Goal: Navigation & Orientation: Find specific page/section

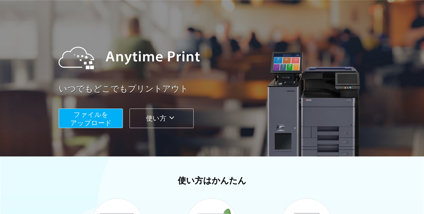
scroll to position [21, 0]
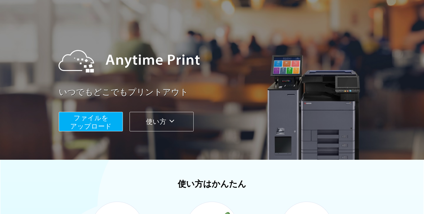
click at [166, 121] on button "使い方" at bounding box center [162, 121] width 64 height 19
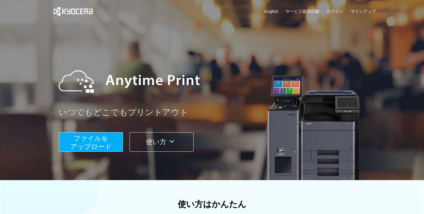
scroll to position [0, 0]
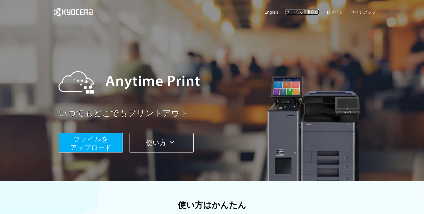
click at [311, 13] on link "サービス提供店舗" at bounding box center [301, 12] width 33 height 6
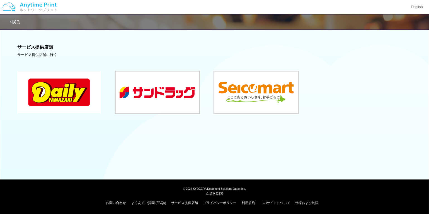
click at [61, 99] on button at bounding box center [59, 93] width 84 height 42
click at [18, 20] on link "戻る" at bounding box center [15, 21] width 11 height 5
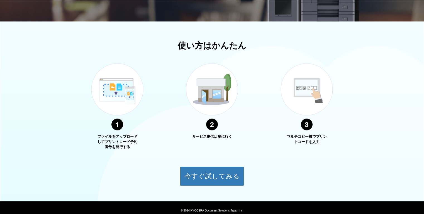
scroll to position [160, 0]
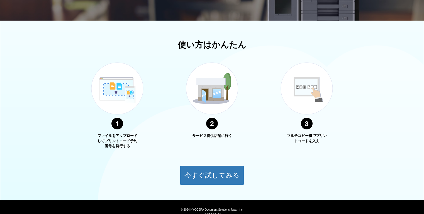
click at [307, 126] on img at bounding box center [307, 96] width 70 height 88
click at [113, 126] on img at bounding box center [117, 96] width 70 height 88
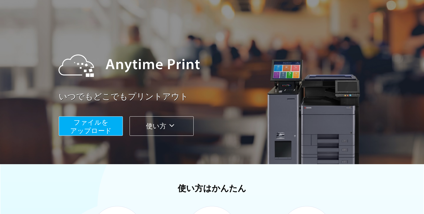
scroll to position [0, 0]
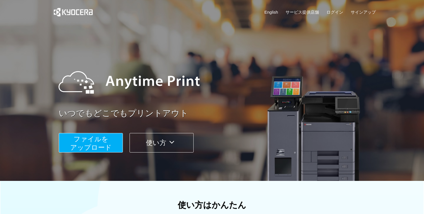
click at [289, 137] on div "ファイルを ​​アップロード 使い方" at bounding box center [219, 139] width 320 height 28
click at [161, 107] on link "いつでもどこでもプリントアウト" at bounding box center [219, 113] width 320 height 12
click at [290, 88] on div at bounding box center [216, 82] width 326 height 50
